Goal: Task Accomplishment & Management: Use online tool/utility

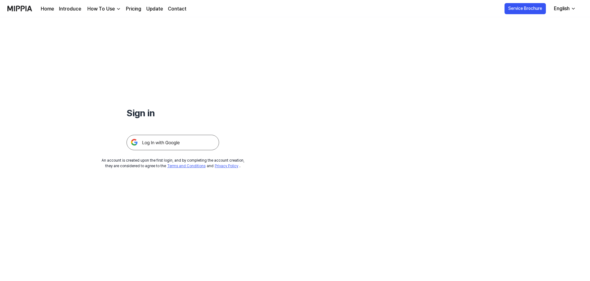
click at [187, 142] on img at bounding box center [172, 142] width 93 height 15
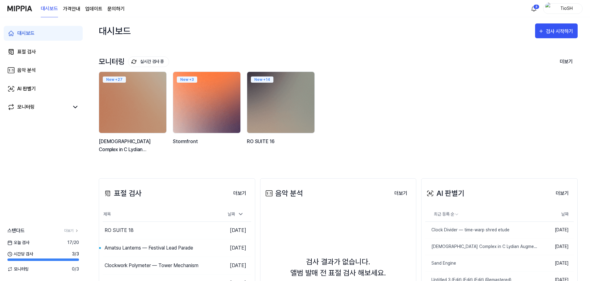
click at [226, 91] on img at bounding box center [207, 102] width 74 height 67
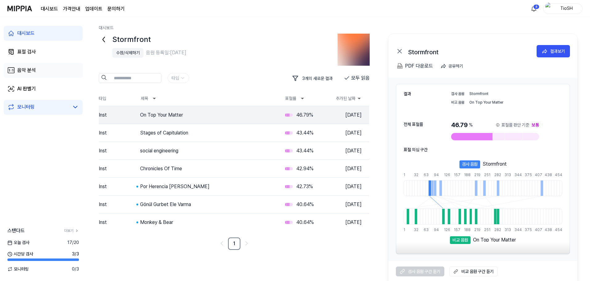
click at [31, 75] on link "음악 분석" at bounding box center [43, 70] width 79 height 15
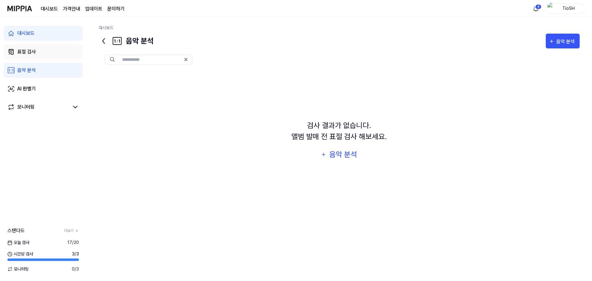
click at [35, 52] on div "표절 검사" at bounding box center [26, 51] width 19 height 7
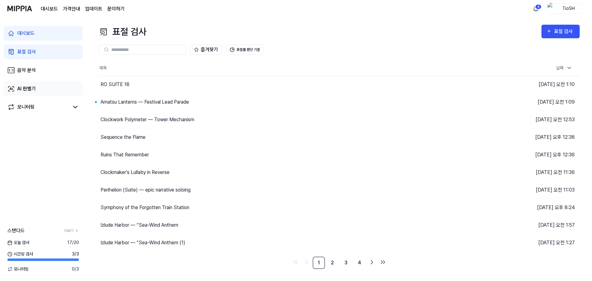
click at [58, 82] on link "AI 판별기" at bounding box center [43, 88] width 79 height 15
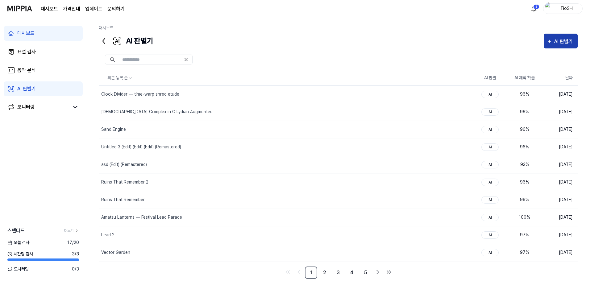
click at [561, 38] on div "AI 판별기" at bounding box center [564, 42] width 20 height 8
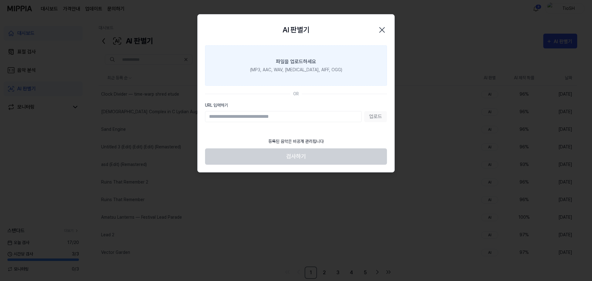
click at [289, 64] on div "파일을 업로드하세요" at bounding box center [296, 61] width 40 height 7
click at [0, 0] on input "파일을 업로드하세요 (MP3, AAC, WAV, [MEDICAL_DATA], AIFF, OGG)" at bounding box center [0, 0] width 0 height 0
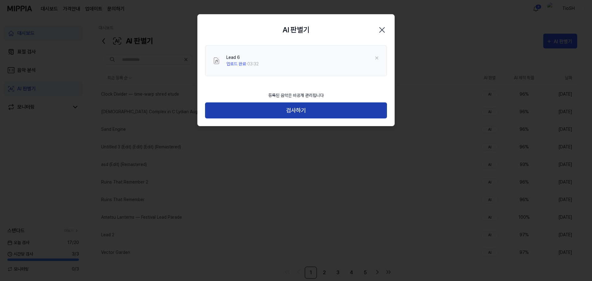
click at [288, 109] on button "검사하기" at bounding box center [296, 110] width 182 height 16
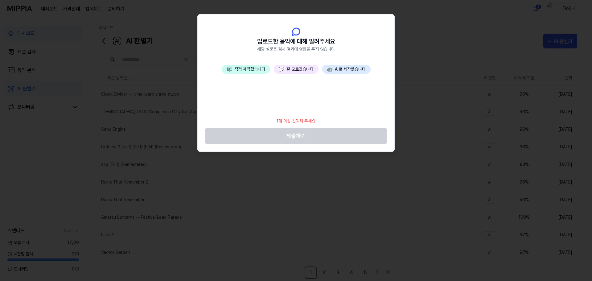
click at [348, 71] on button "🤖 AI로 제작했습니다" at bounding box center [346, 69] width 48 height 9
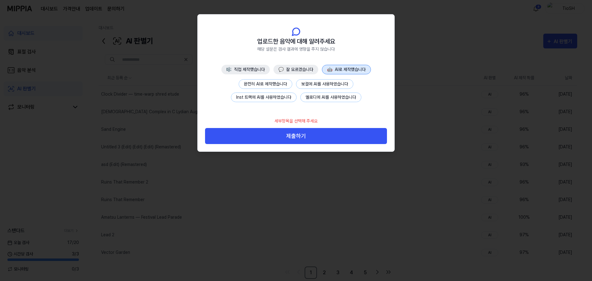
click at [259, 83] on button "완전히 AI로 제작했습니다" at bounding box center [266, 84] width 54 height 10
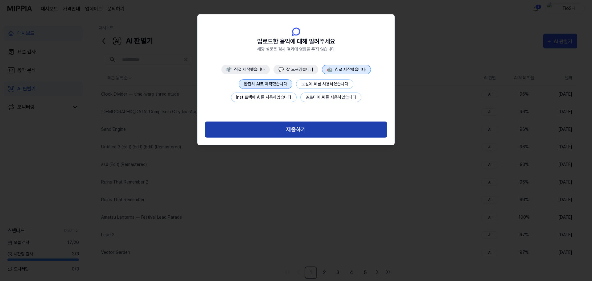
click at [295, 125] on button "제출하기" at bounding box center [296, 130] width 182 height 16
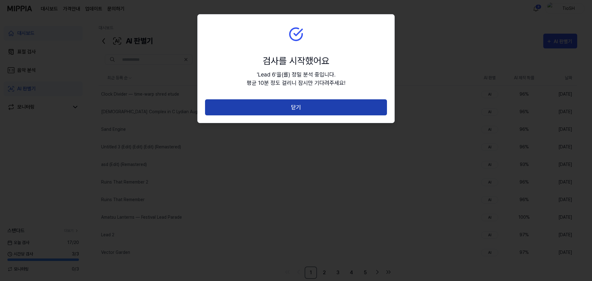
click at [300, 111] on button "닫기" at bounding box center [296, 107] width 182 height 16
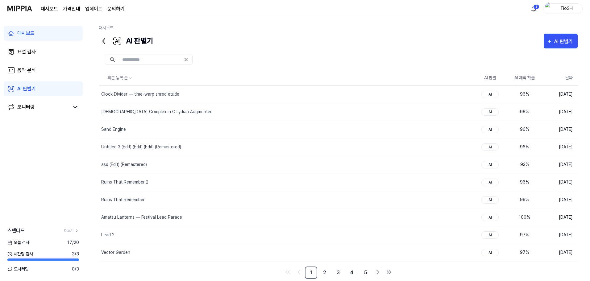
click at [414, 49] on div at bounding box center [338, 59] width 479 height 22
click at [556, 46] on button "AI 판별기" at bounding box center [560, 41] width 34 height 15
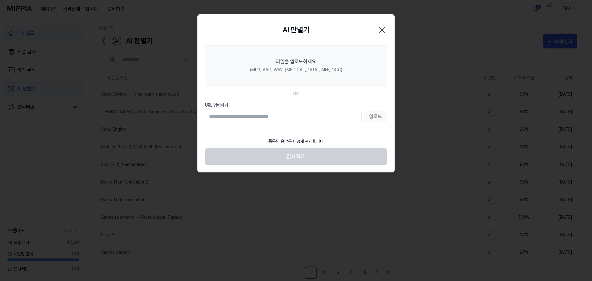
click at [378, 29] on icon "button" at bounding box center [382, 30] width 10 height 10
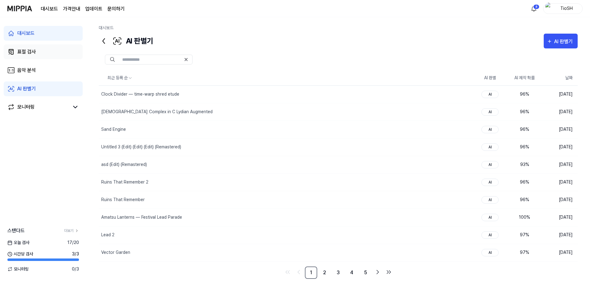
click at [58, 56] on link "표절 검사" at bounding box center [43, 51] width 79 height 15
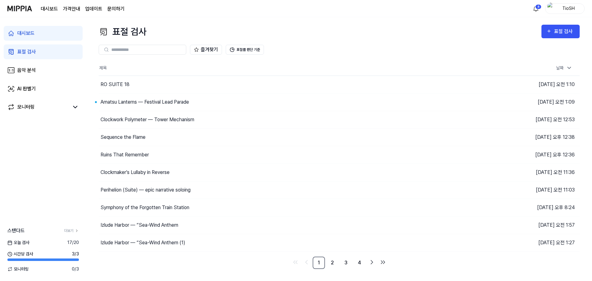
click at [312, 53] on div "즐겨찾기 표절률 판단 기준" at bounding box center [339, 50] width 481 height 10
click at [554, 33] on div "표절 검사" at bounding box center [561, 31] width 28 height 8
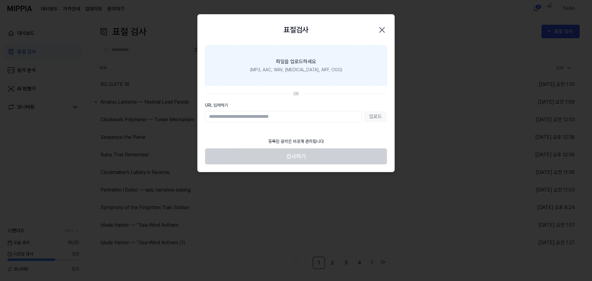
click at [281, 65] on label "파일을 업로드하세요 (MP3, AAC, WAV, [MEDICAL_DATA], AIFF, OGG)" at bounding box center [296, 65] width 182 height 40
click at [0, 0] on input "파일을 업로드하세요 (MP3, AAC, WAV, [MEDICAL_DATA], AIFF, OGG)" at bounding box center [0, 0] width 0 height 0
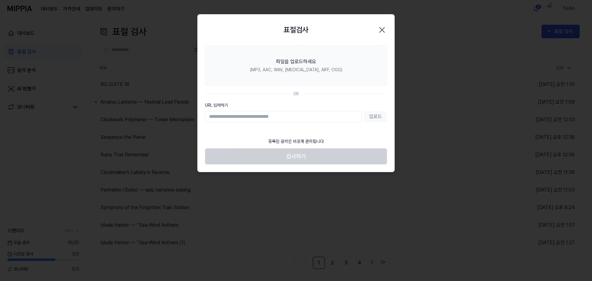
click at [380, 33] on icon "button" at bounding box center [382, 30] width 10 height 10
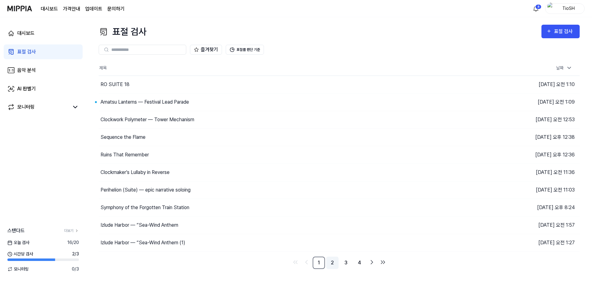
click at [335, 264] on link "2" at bounding box center [332, 263] width 12 height 12
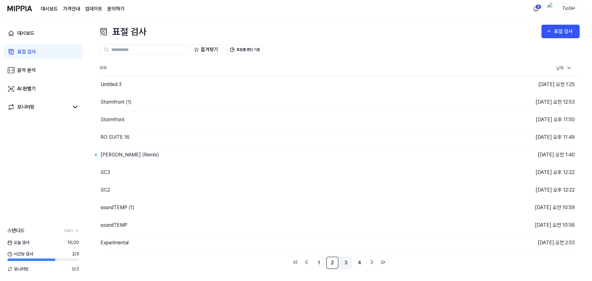
click at [342, 264] on link "3" at bounding box center [346, 263] width 12 height 12
click at [305, 263] on icon "Go to previous page" at bounding box center [306, 261] width 7 height 7
click at [566, 30] on div "표절 검사" at bounding box center [564, 31] width 21 height 8
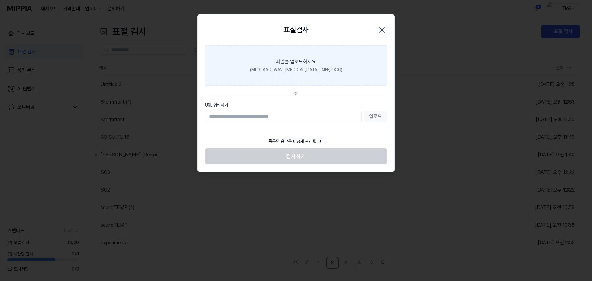
click at [320, 69] on div "(MP3, AAC, WAV, [MEDICAL_DATA], AIFF, OGG)" at bounding box center [296, 70] width 92 height 6
click at [0, 0] on input "파일을 업로드하세요 (MP3, AAC, WAV, [MEDICAL_DATA], AIFF, OGG)" at bounding box center [0, 0] width 0 height 0
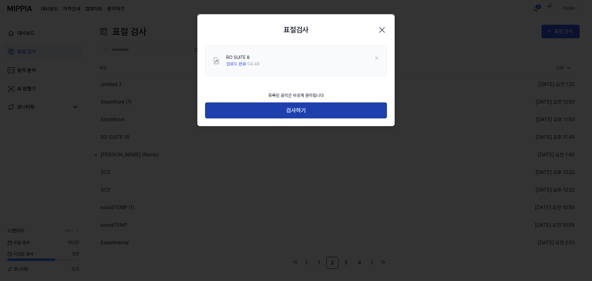
click at [278, 108] on button "검사하기" at bounding box center [296, 110] width 182 height 16
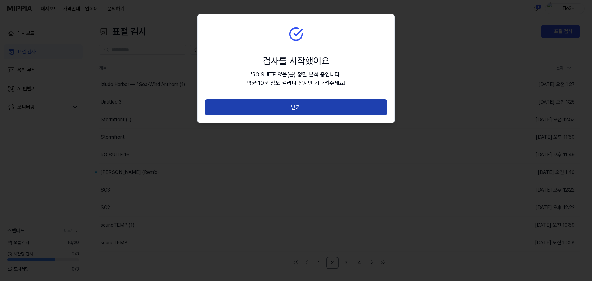
click at [306, 112] on button "닫기" at bounding box center [296, 107] width 182 height 16
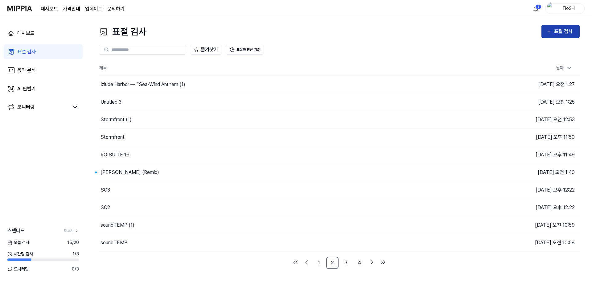
click at [555, 31] on div "표절 검사" at bounding box center [564, 31] width 21 height 8
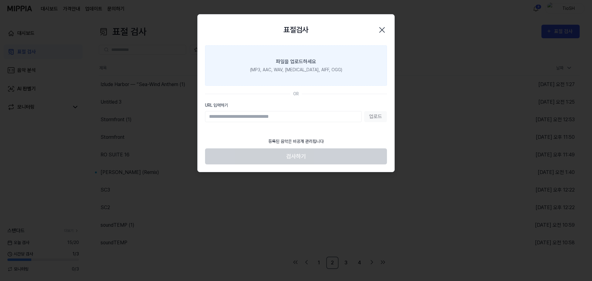
click at [318, 67] on div "(MP3, AAC, WAV, [MEDICAL_DATA], AIFF, OGG)" at bounding box center [296, 70] width 92 height 6
click at [0, 0] on input "파일을 업로드하세요 (MP3, AAC, WAV, [MEDICAL_DATA], AIFF, OGG)" at bounding box center [0, 0] width 0 height 0
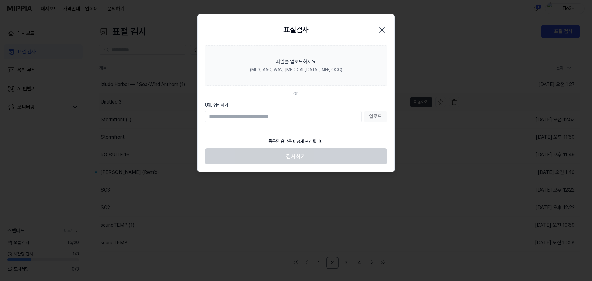
drag, startPoint x: 515, startPoint y: 107, endPoint x: 497, endPoint y: 96, distance: 21.6
click at [515, 107] on div at bounding box center [296, 140] width 592 height 281
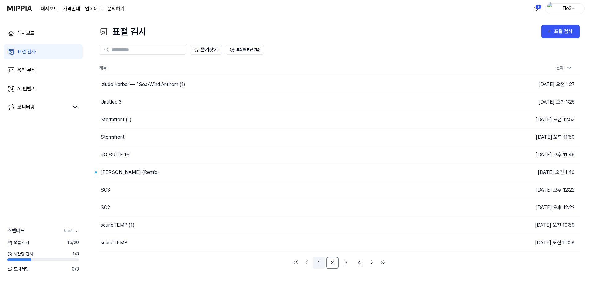
click at [320, 262] on link "1" at bounding box center [319, 263] width 12 height 12
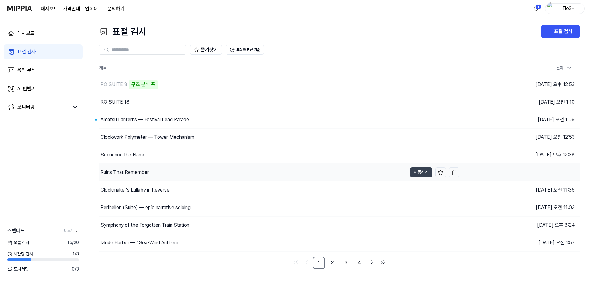
click at [367, 167] on div "Ruins That Remember" at bounding box center [253, 172] width 308 height 17
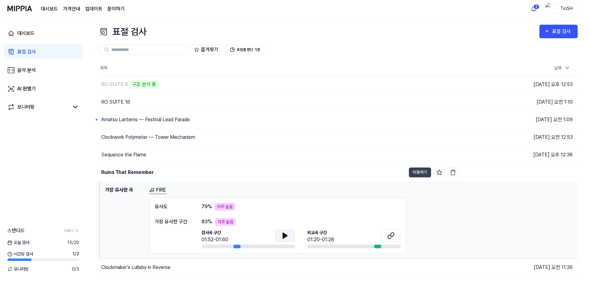
click at [282, 233] on icon at bounding box center [284, 235] width 7 height 7
click at [287, 235] on icon at bounding box center [284, 235] width 7 height 7
click at [569, 29] on div "표절 검사" at bounding box center [562, 31] width 21 height 8
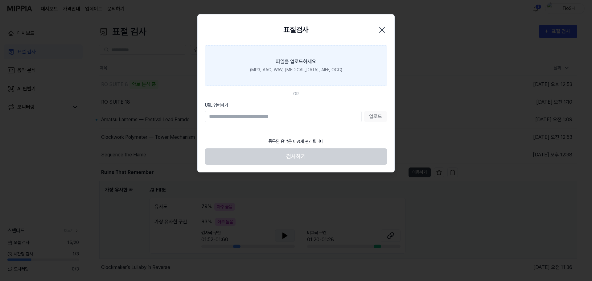
click at [283, 70] on div "(MP3, AAC, WAV, [MEDICAL_DATA], AIFF, OGG)" at bounding box center [296, 70] width 92 height 6
click at [0, 0] on input "파일을 업로드하세요 (MP3, AAC, WAV, [MEDICAL_DATA], AIFF, OGG)" at bounding box center [0, 0] width 0 height 0
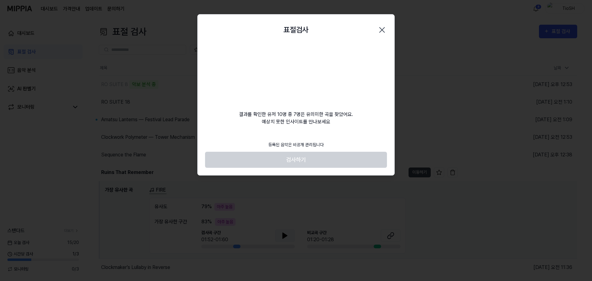
click at [313, 91] on video at bounding box center [295, 74] width 59 height 59
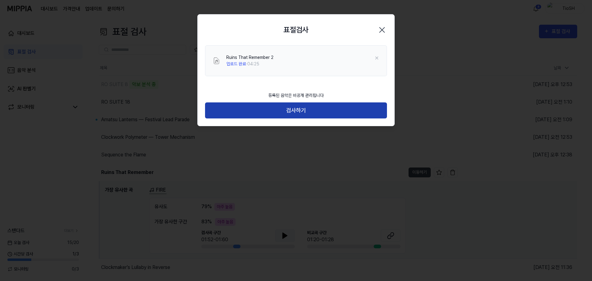
click at [283, 110] on button "검사하기" at bounding box center [296, 110] width 182 height 16
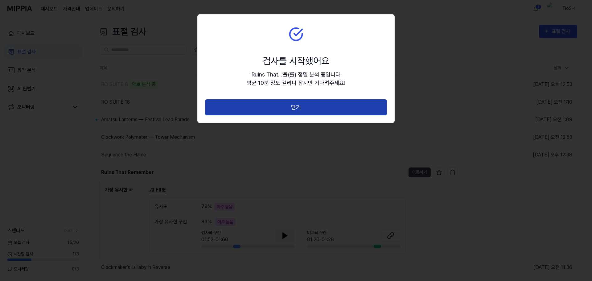
click at [292, 104] on button "닫기" at bounding box center [296, 107] width 182 height 16
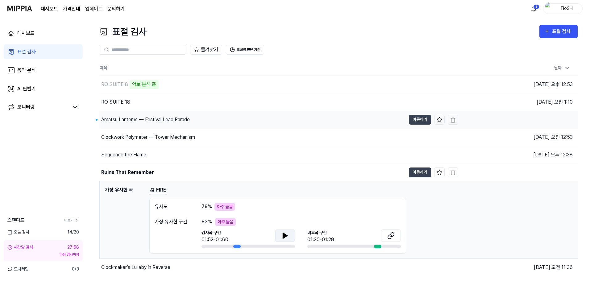
click at [145, 123] on div "Amatsu Lanterns — Festival Lead Parade" at bounding box center [145, 119] width 89 height 7
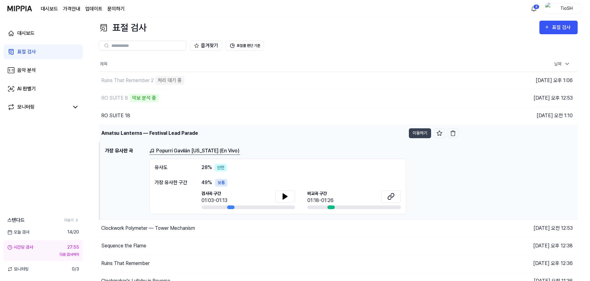
scroll to position [4, 0]
click at [164, 115] on div "RO SUITE 18" at bounding box center [252, 115] width 306 height 17
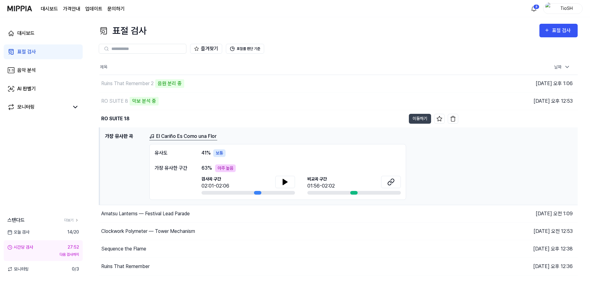
scroll to position [0, 0]
click at [35, 87] on div "AI 판별기" at bounding box center [26, 88] width 19 height 7
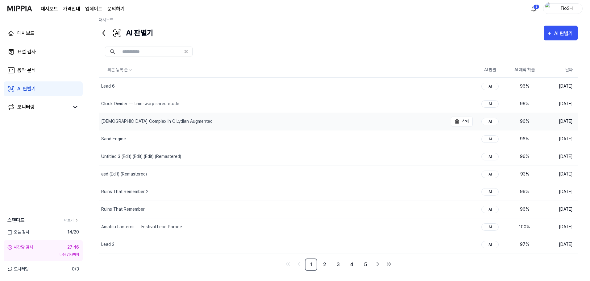
scroll to position [13, 0]
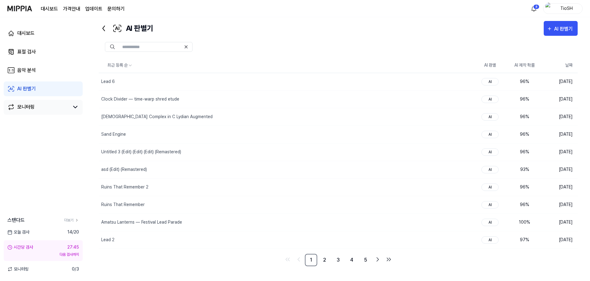
click at [41, 107] on link "모니터링" at bounding box center [38, 106] width 62 height 7
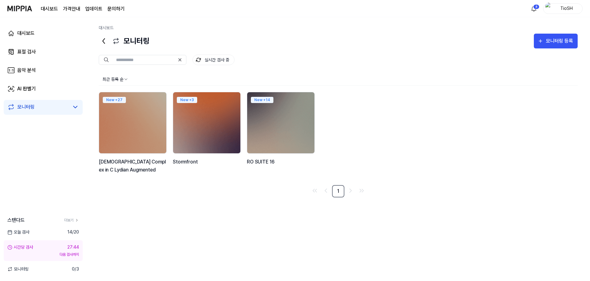
scroll to position [0, 0]
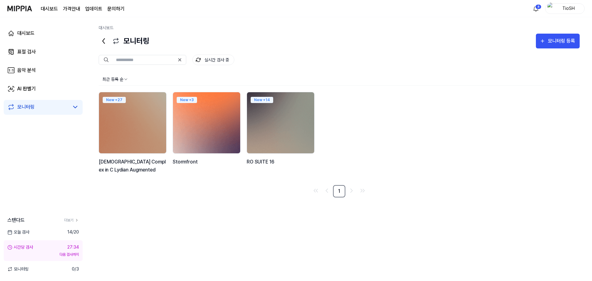
click at [227, 123] on img at bounding box center [207, 122] width 74 height 67
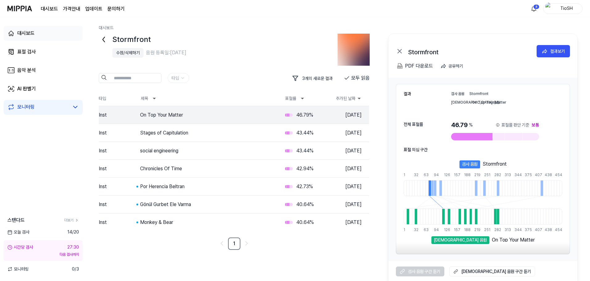
click at [30, 36] on div "대시보드" at bounding box center [25, 33] width 17 height 7
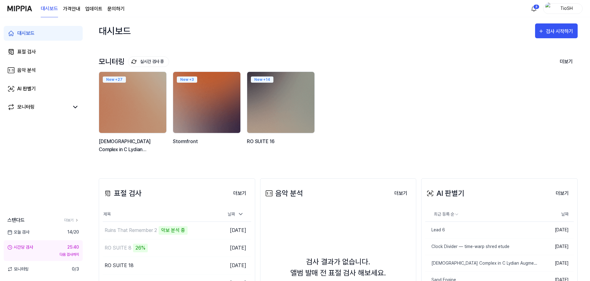
scroll to position [31, 0]
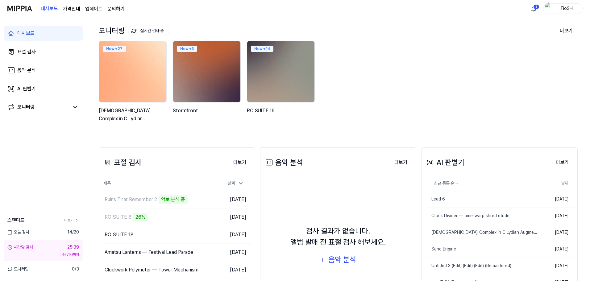
click at [142, 79] on img at bounding box center [133, 71] width 74 height 67
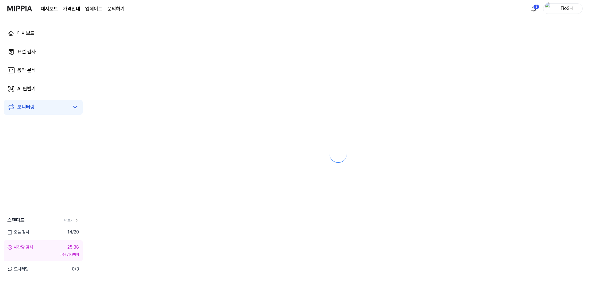
scroll to position [0, 0]
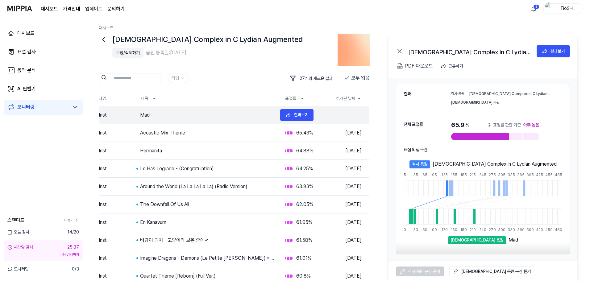
click at [160, 119] on tr "Inst Mad 65.9 % 2025.09.04. 결과보기" at bounding box center [234, 115] width 270 height 18
click at [193, 118] on div "Mad" at bounding box center [207, 114] width 135 height 7
click at [212, 139] on tr "Inst Acoustic Mix Theme 65.43 % 2025.09.04. 결과보기" at bounding box center [234, 133] width 270 height 18
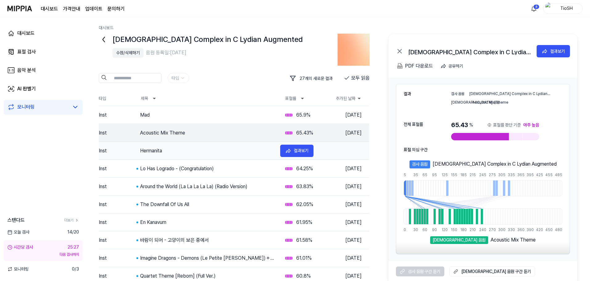
click at [212, 155] on tr "Inst Hermanita 64.88 % 2025.09.04. 결과보기" at bounding box center [234, 151] width 270 height 18
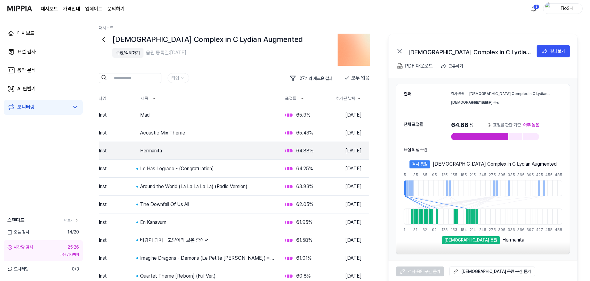
click at [218, 123] on tr "Inst Mad 65.9 % 2025.09.04. 결과보기" at bounding box center [234, 115] width 270 height 18
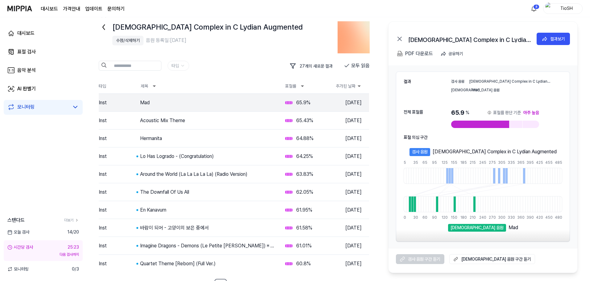
scroll to position [23, 0]
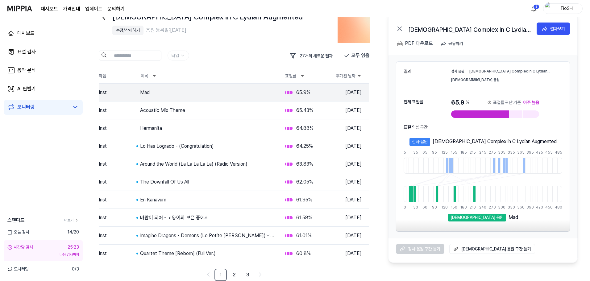
click at [479, 247] on 듣기 "비교 음원 구간 듣기" at bounding box center [492, 249] width 86 height 10
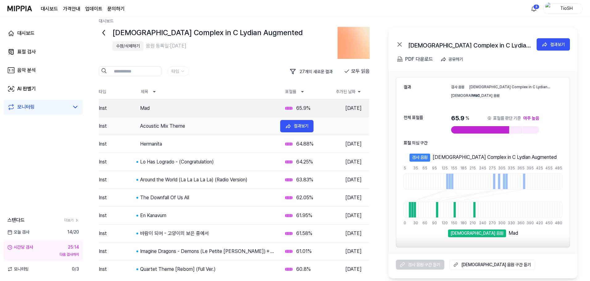
scroll to position [0, 0]
